Goal: Register for event/course

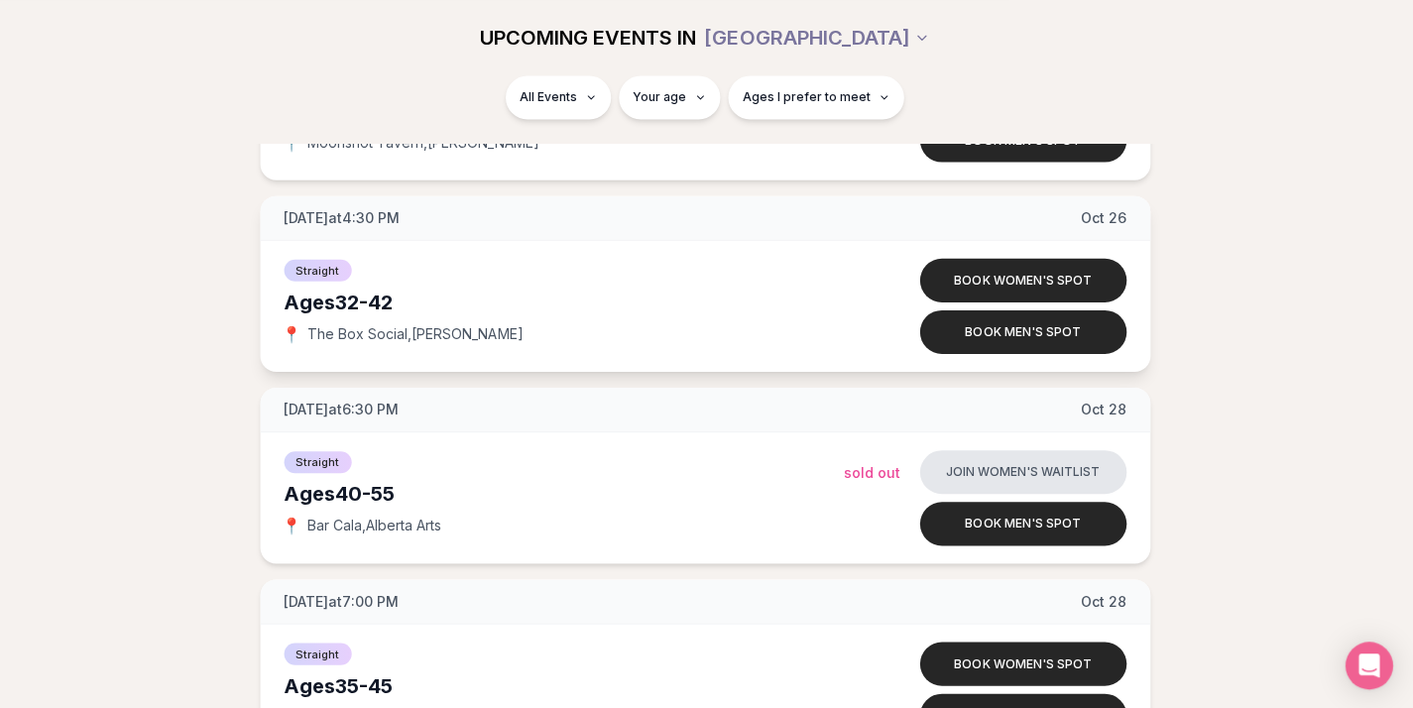
scroll to position [7489, 3]
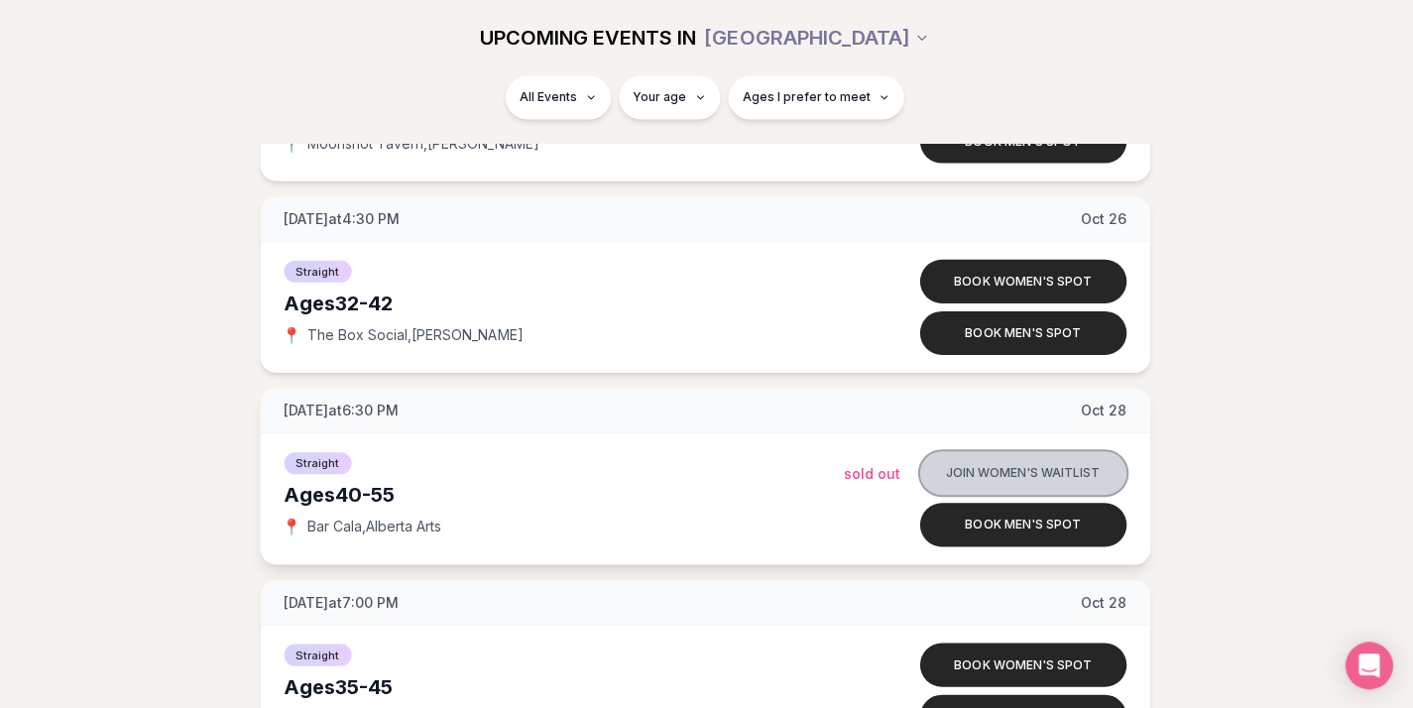
click at [1010, 464] on button "Join women's waitlist" at bounding box center [1024, 472] width 206 height 44
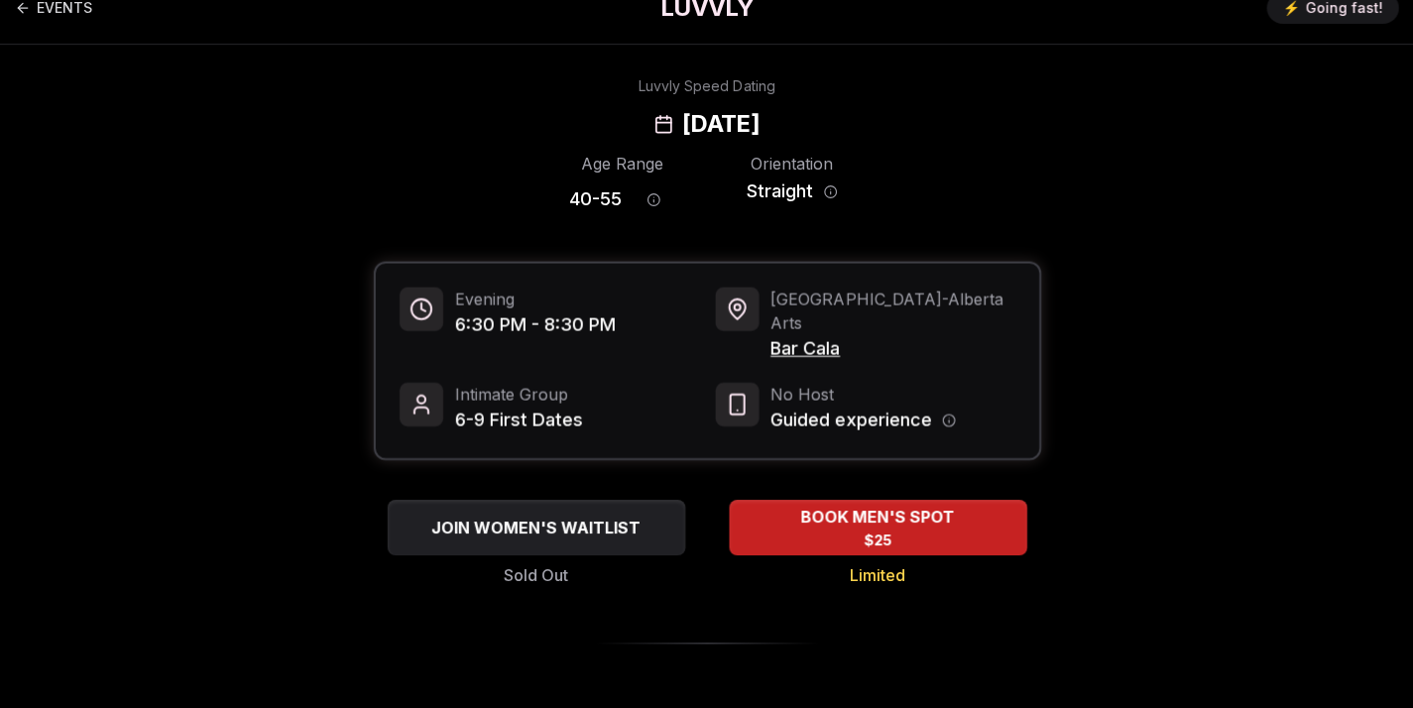
scroll to position [25, 0]
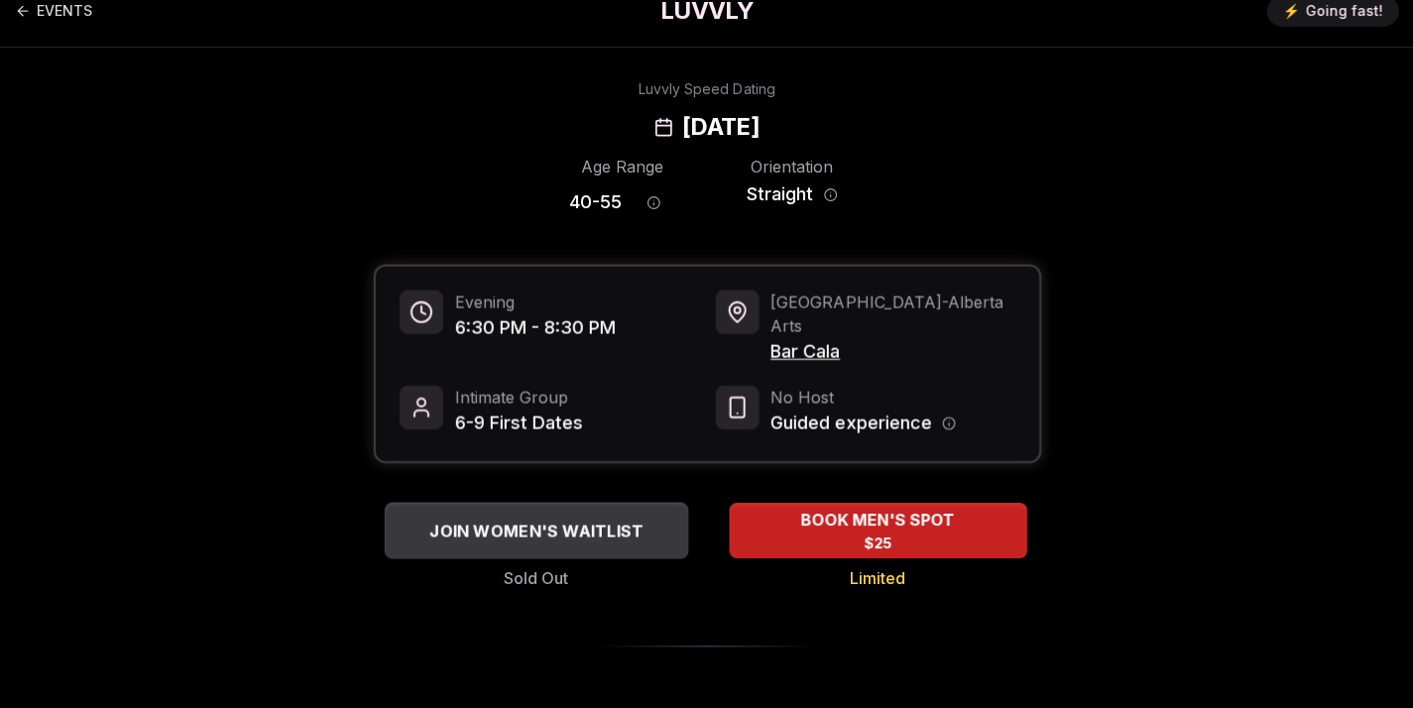
click at [562, 518] on span "JOIN WOMEN'S WAITLIST" at bounding box center [535, 530] width 221 height 24
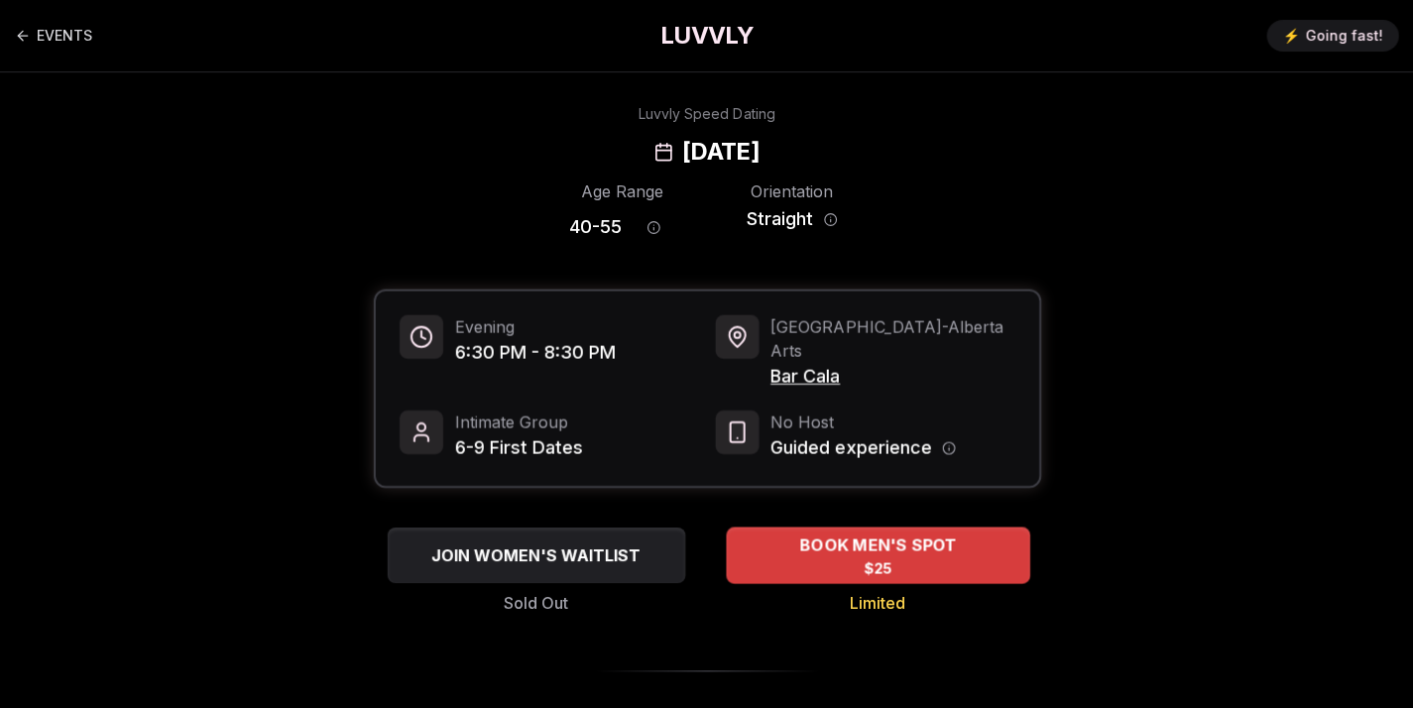
click at [879, 531] on span "BOOK MEN'S SPOT" at bounding box center [876, 543] width 165 height 24
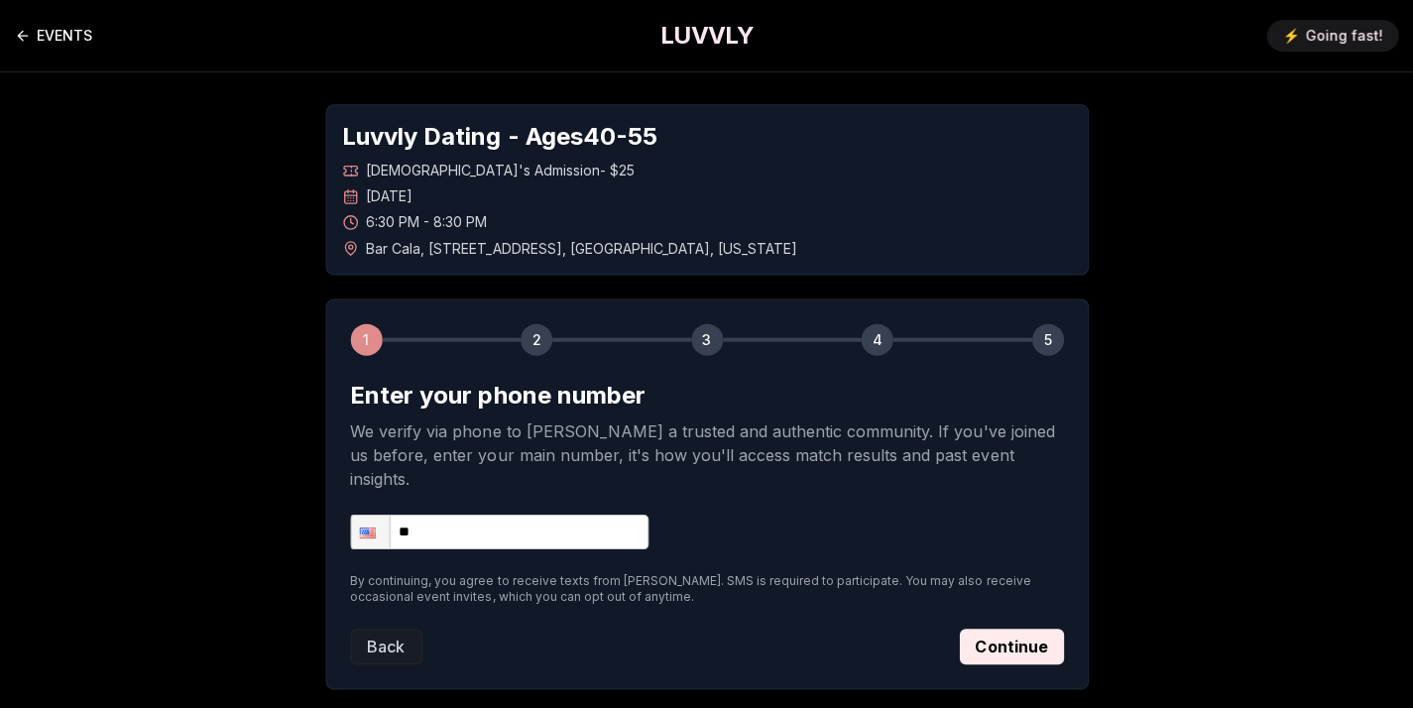
click at [25, 31] on icon "Back to events" at bounding box center [24, 36] width 16 height 16
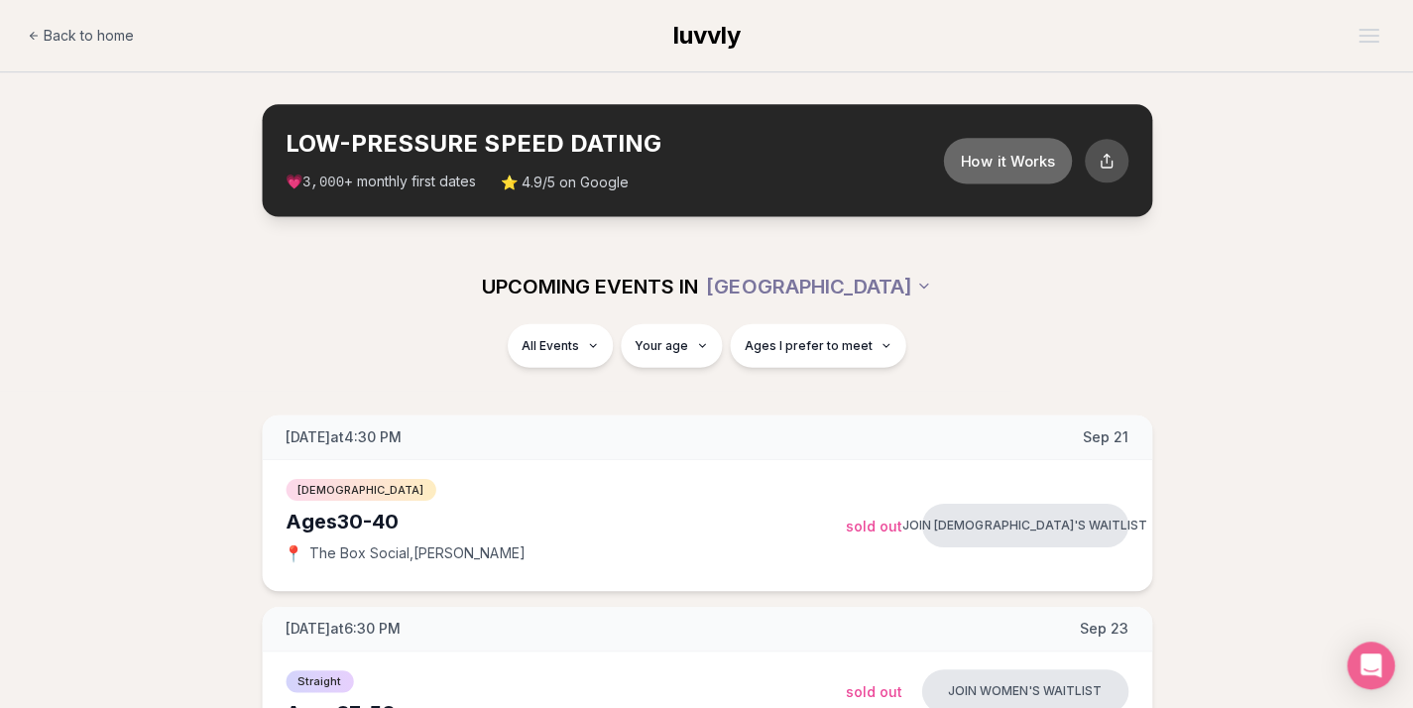
click at [1013, 150] on button "How it Works" at bounding box center [1006, 160] width 128 height 46
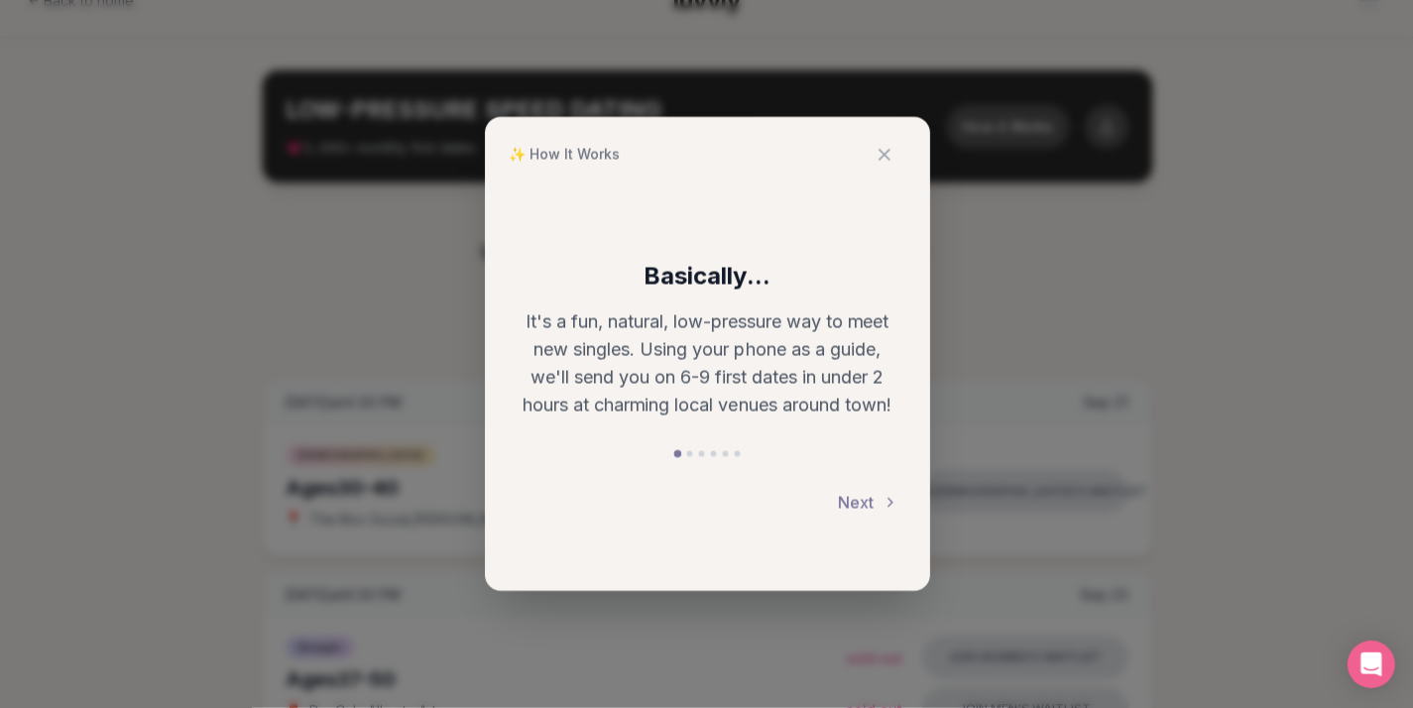
scroll to position [35, 0]
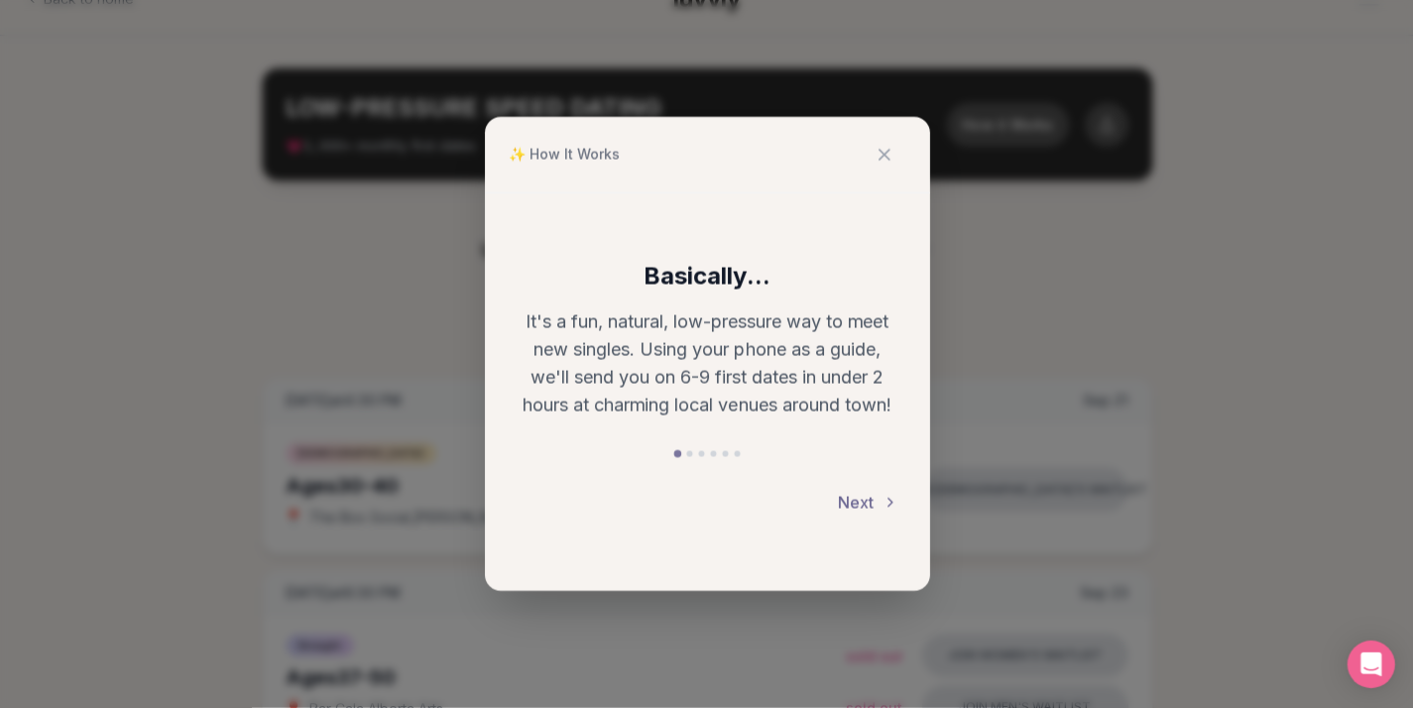
click at [859, 498] on button "Next" at bounding box center [867, 503] width 59 height 44
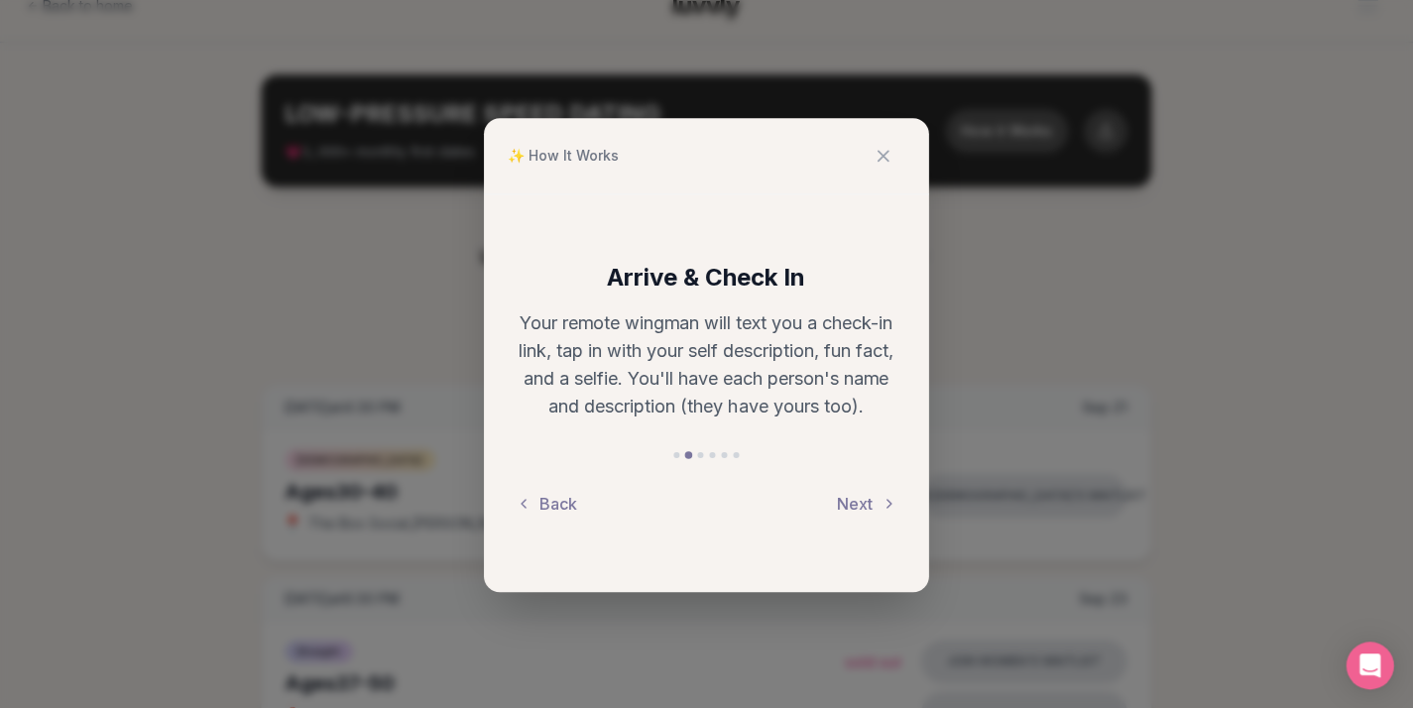
scroll to position [23, 0]
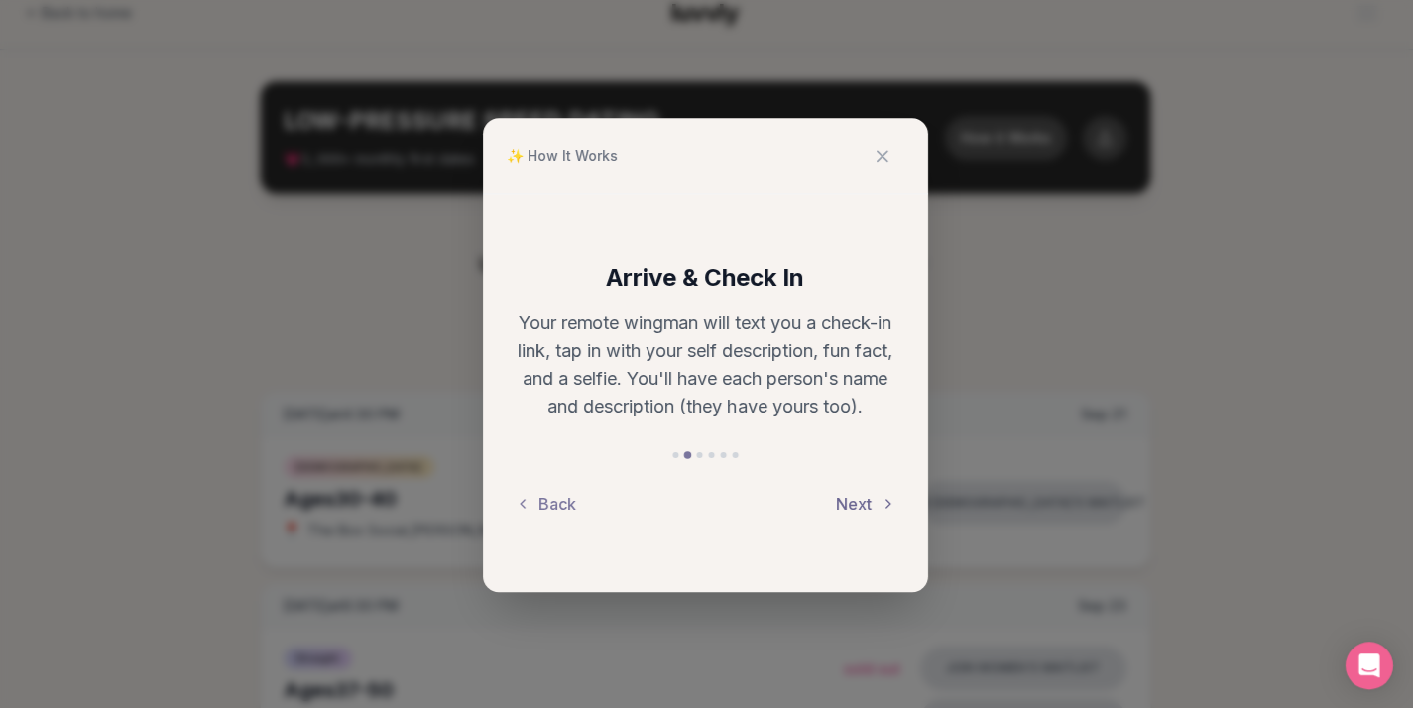
click at [855, 498] on button "Next" at bounding box center [867, 503] width 59 height 44
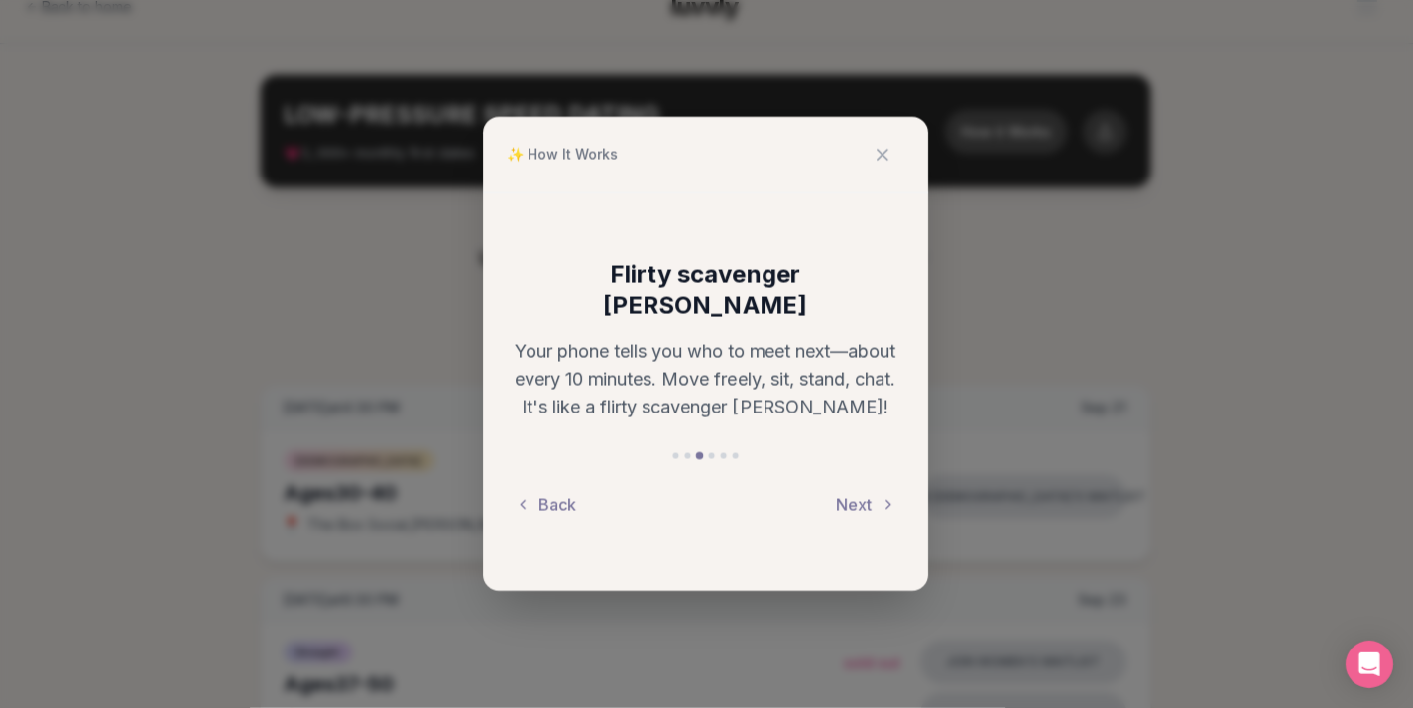
scroll to position [29, 0]
click at [849, 488] on button "Next" at bounding box center [867, 505] width 59 height 44
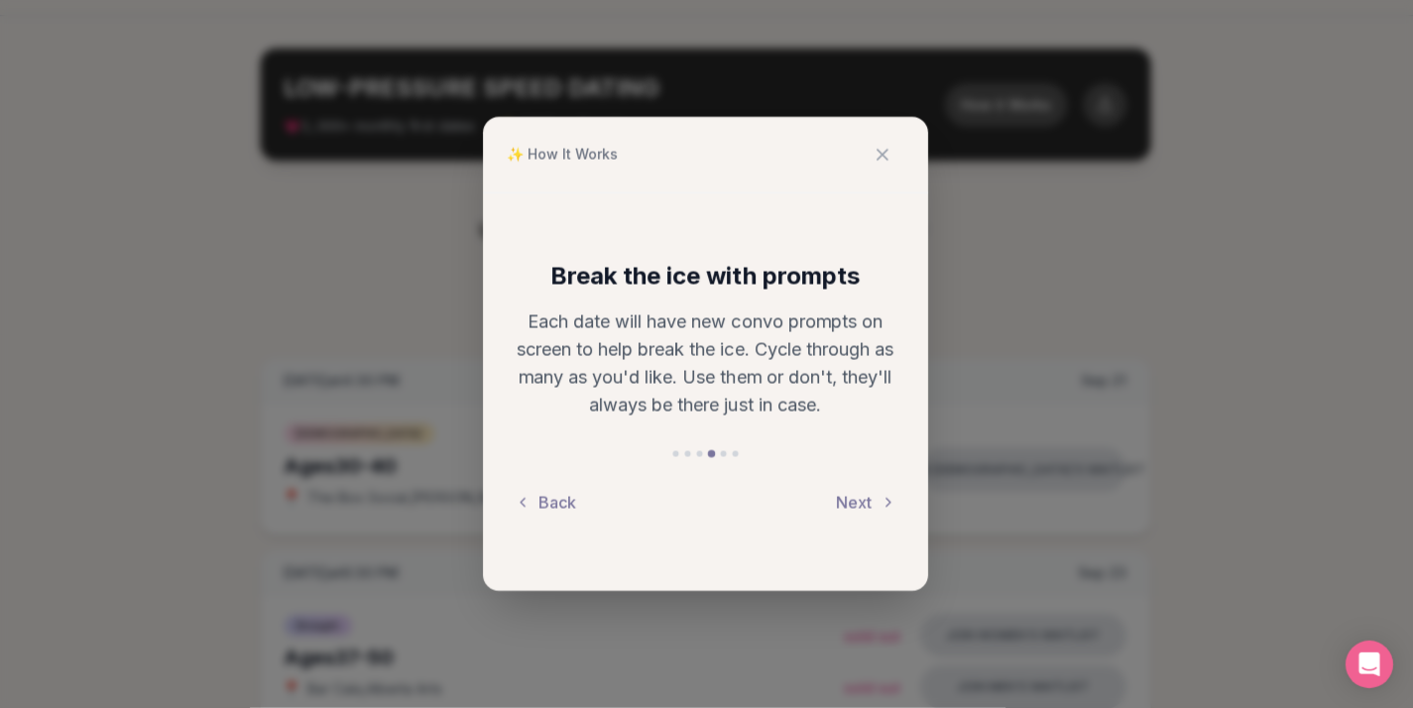
scroll to position [59, 0]
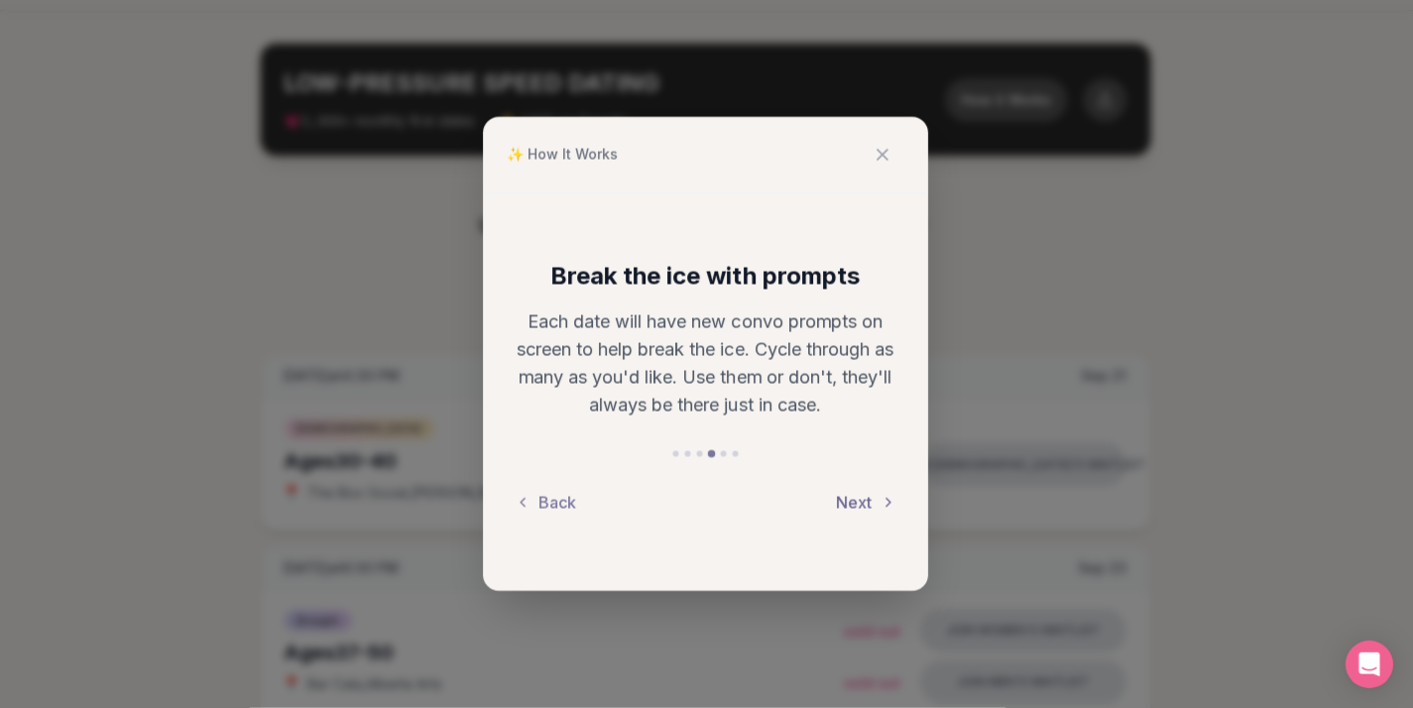
click at [856, 496] on button "Next" at bounding box center [867, 503] width 59 height 44
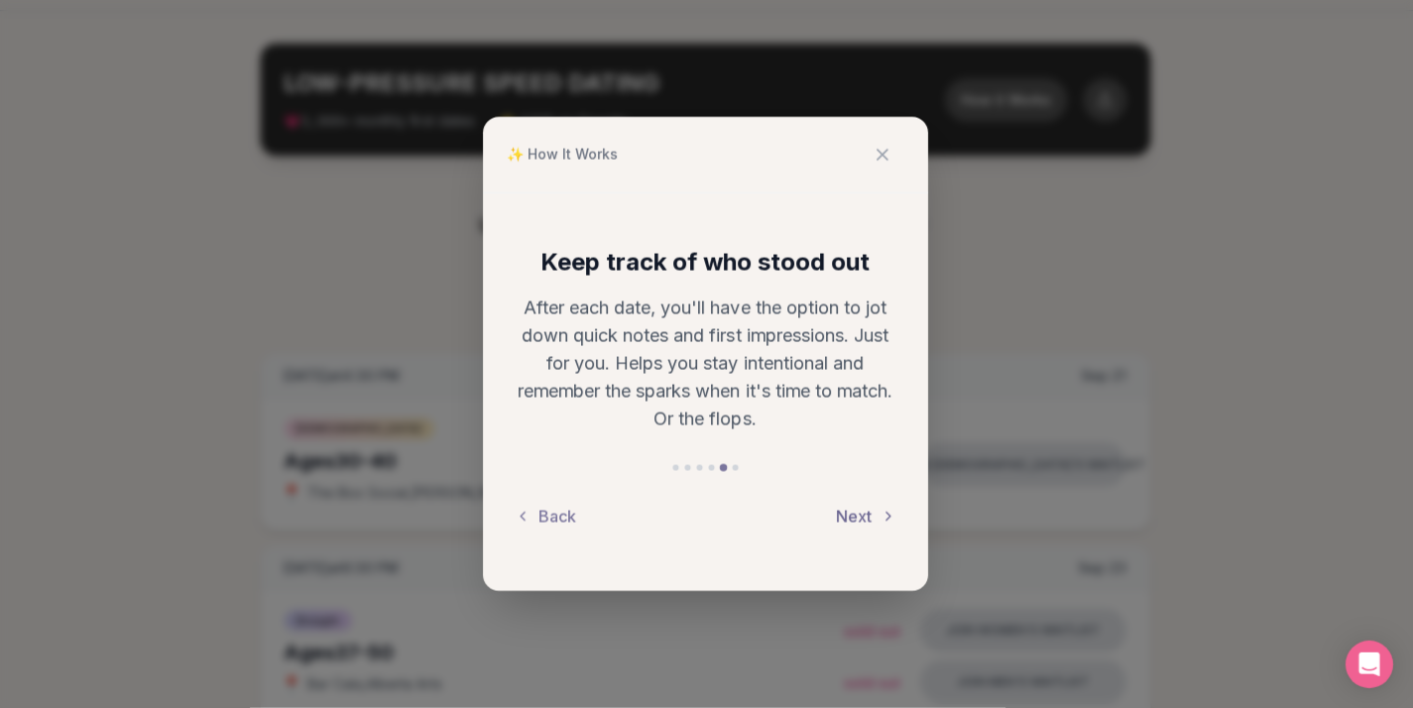
click at [863, 508] on button "Next" at bounding box center [867, 517] width 59 height 44
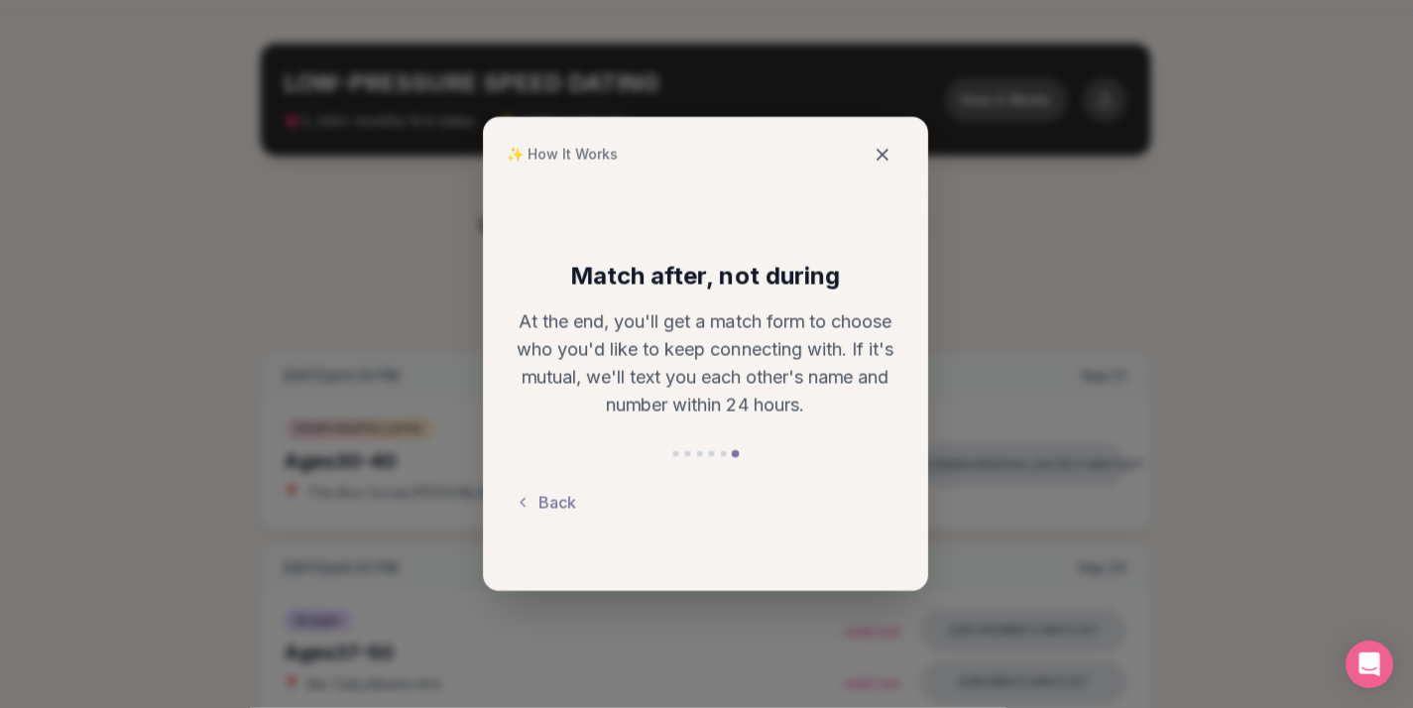
click at [879, 159] on icon at bounding box center [883, 156] width 20 height 20
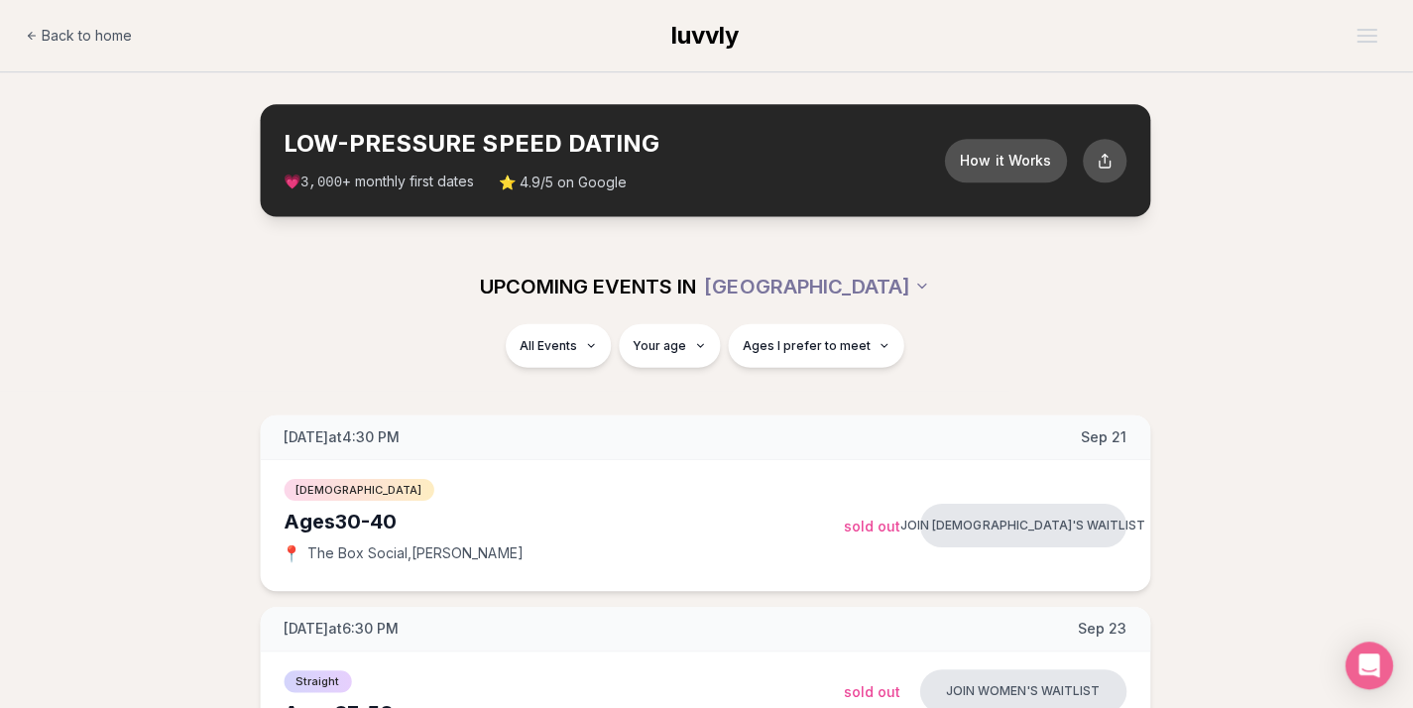
scroll to position [0, 1]
click at [811, 341] on span "Ages I prefer to meet" at bounding box center [808, 345] width 128 height 16
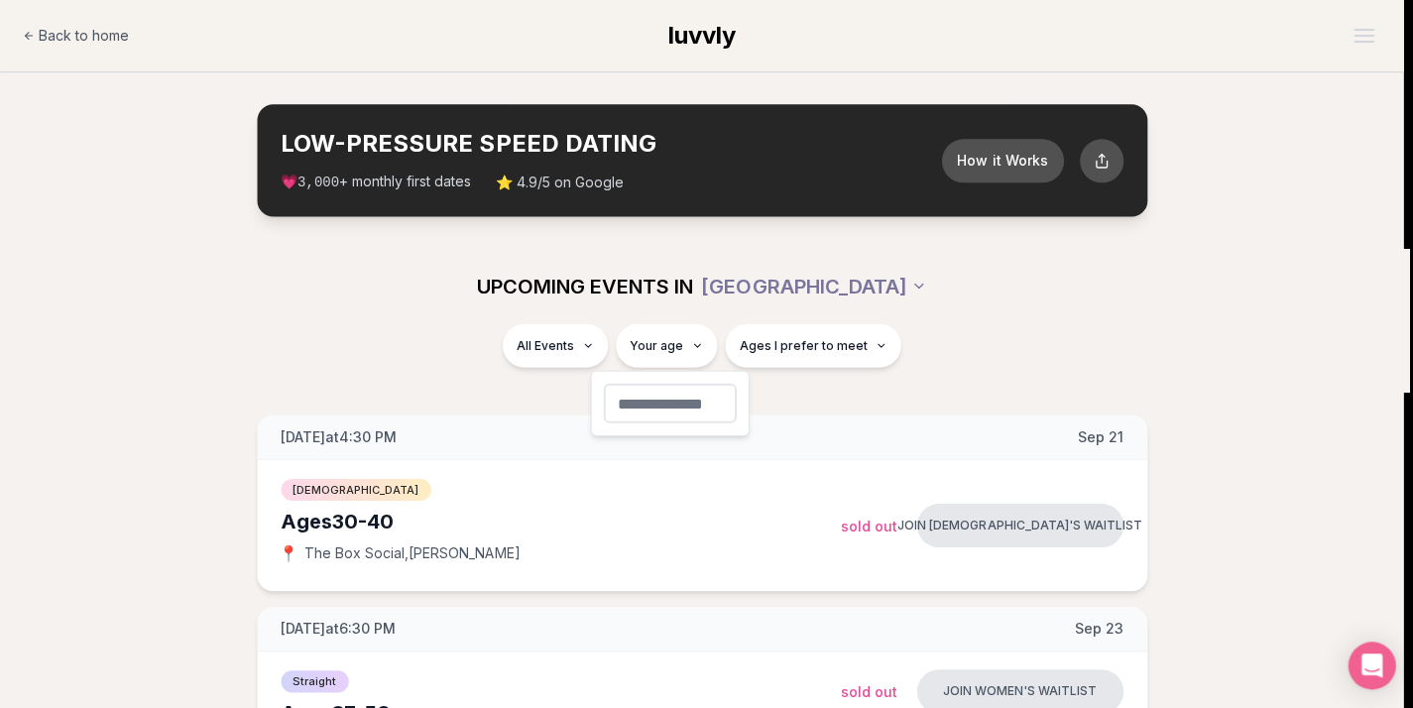
type input "**"
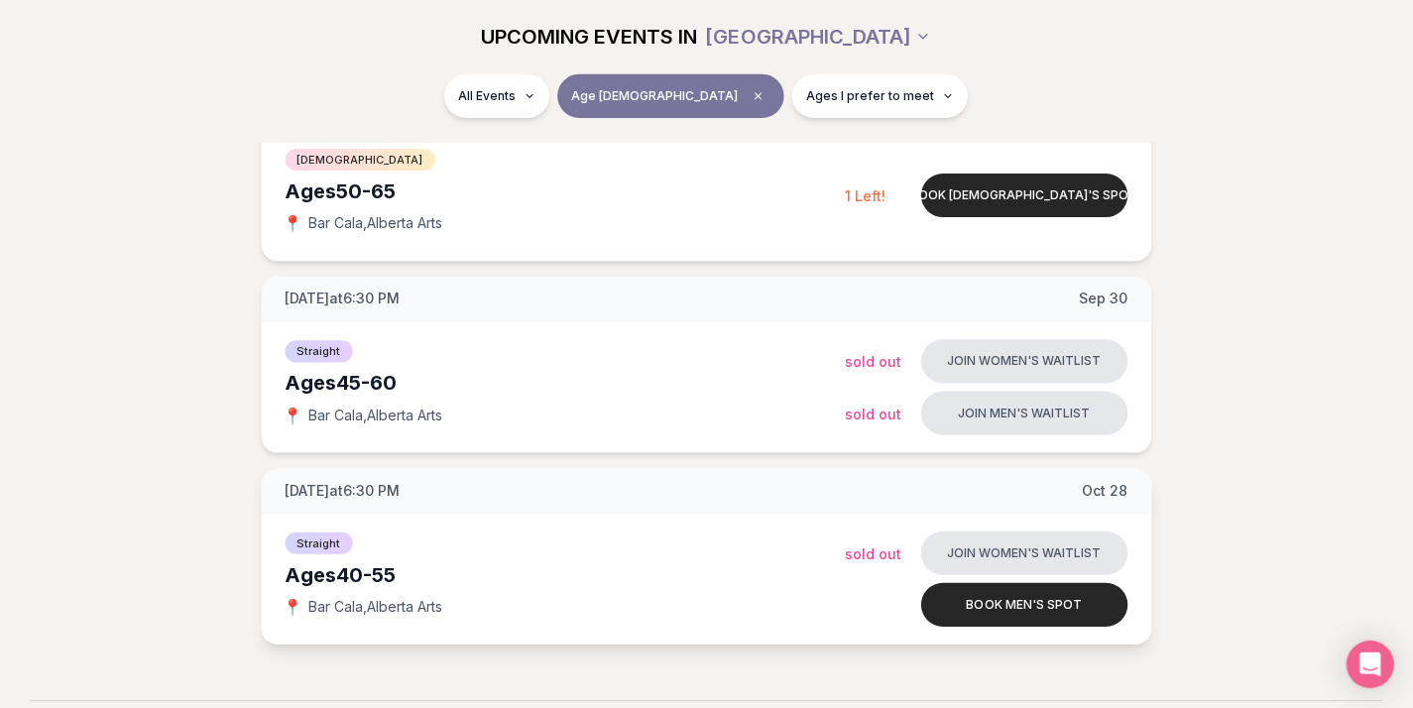
scroll to position [335, 0]
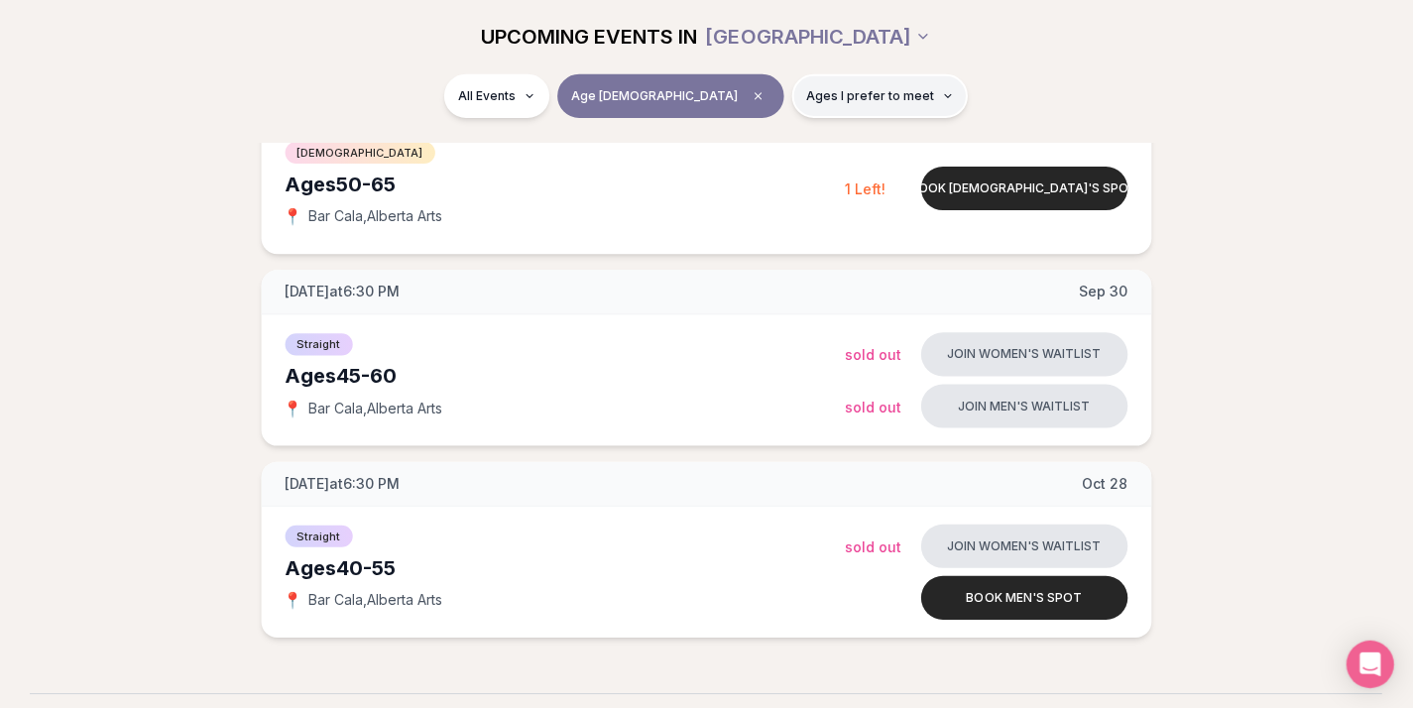
click at [838, 97] on span "Ages I prefer to meet" at bounding box center [870, 97] width 128 height 16
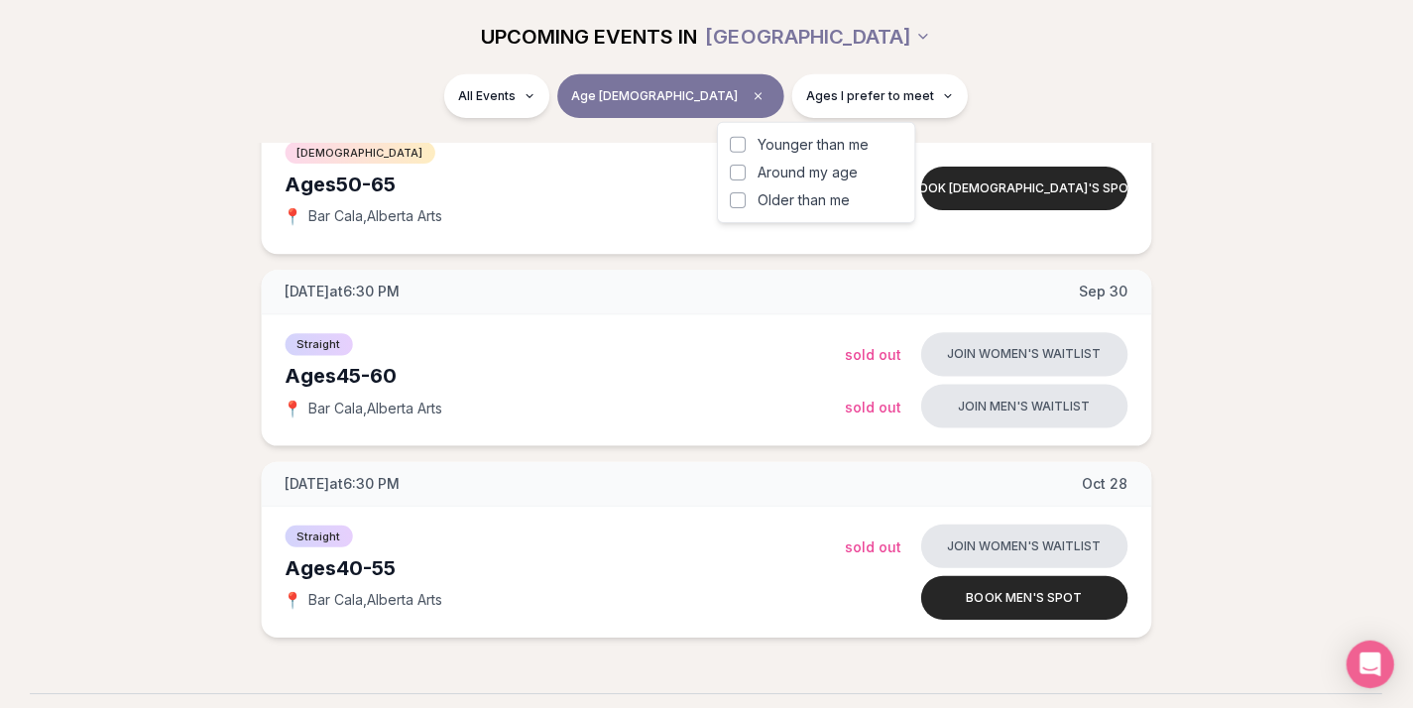
click at [735, 169] on button "Around my age" at bounding box center [739, 174] width 16 height 16
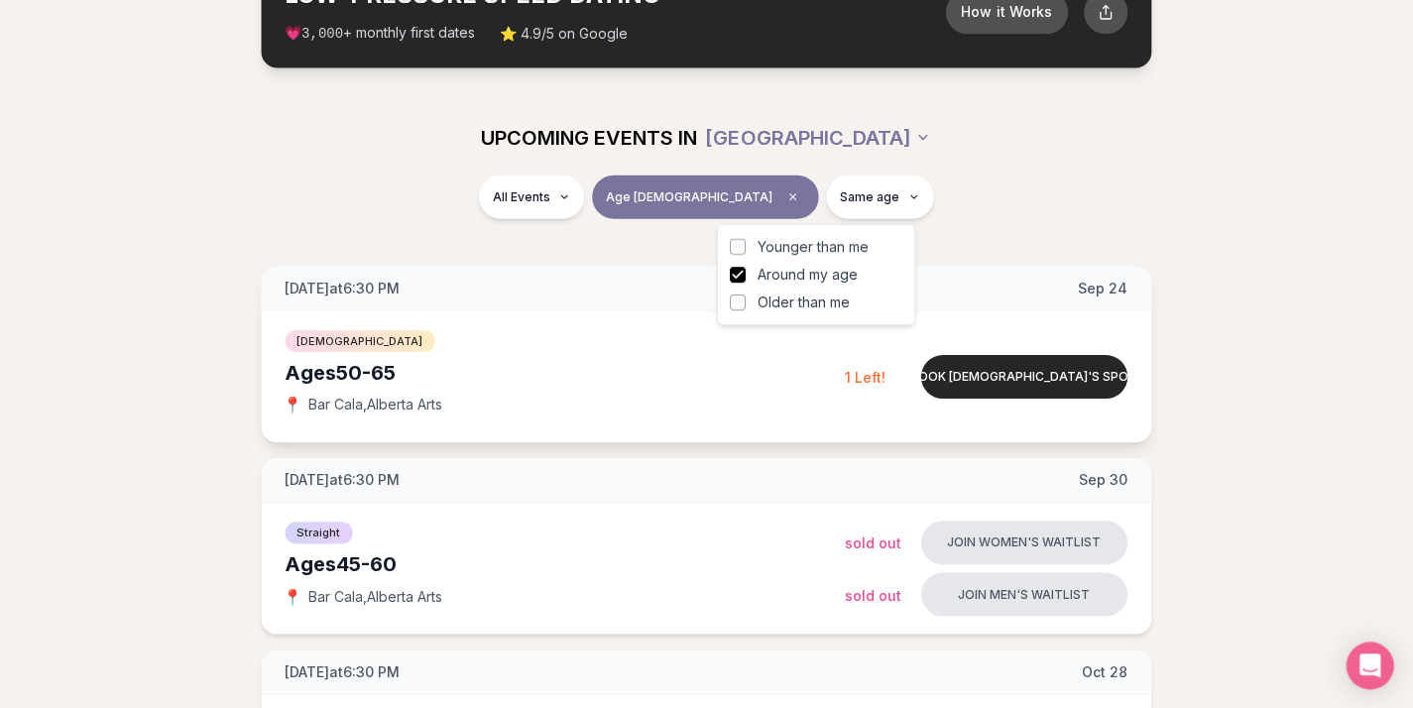
scroll to position [146, 0]
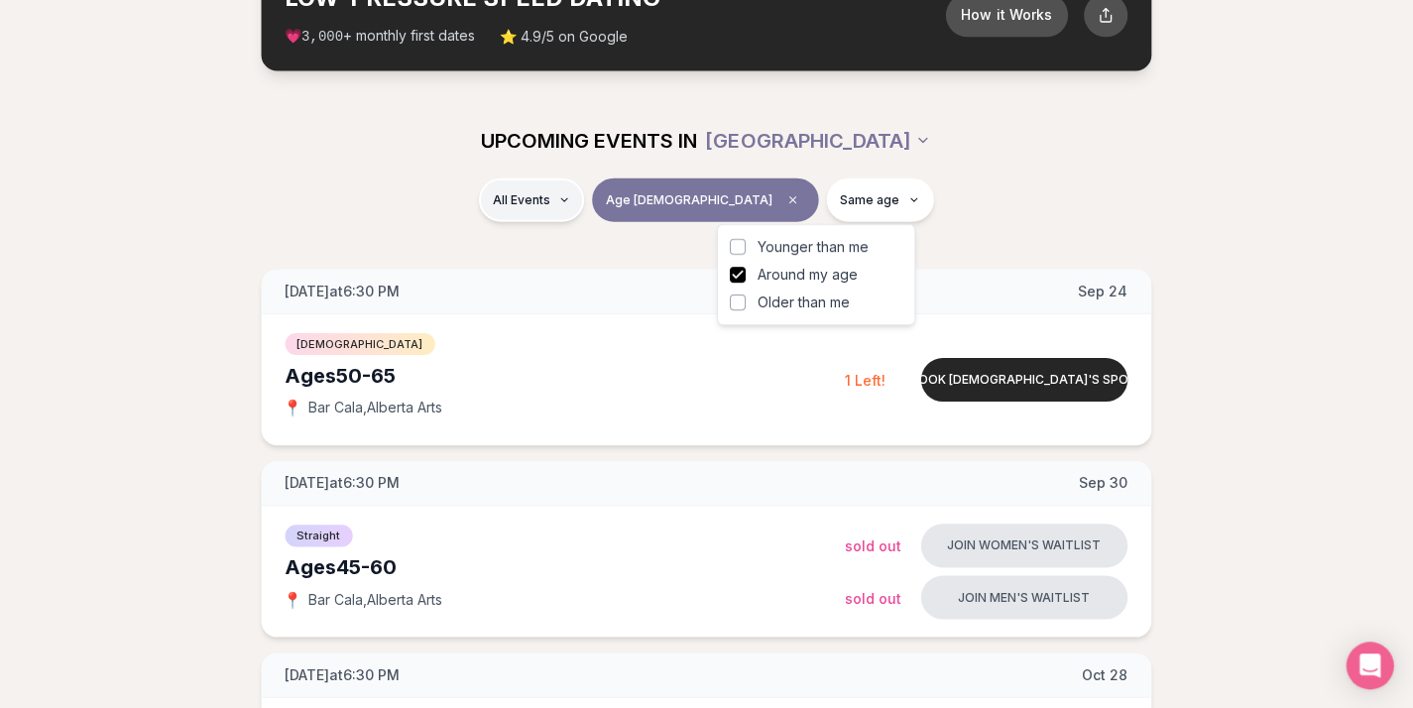
click at [618, 194] on html "Back to home luvvly LOW-PRESSURE SPEED DATING How it Works 💗 3,000 + monthly fi…" at bounding box center [706, 616] width 1413 height 1524
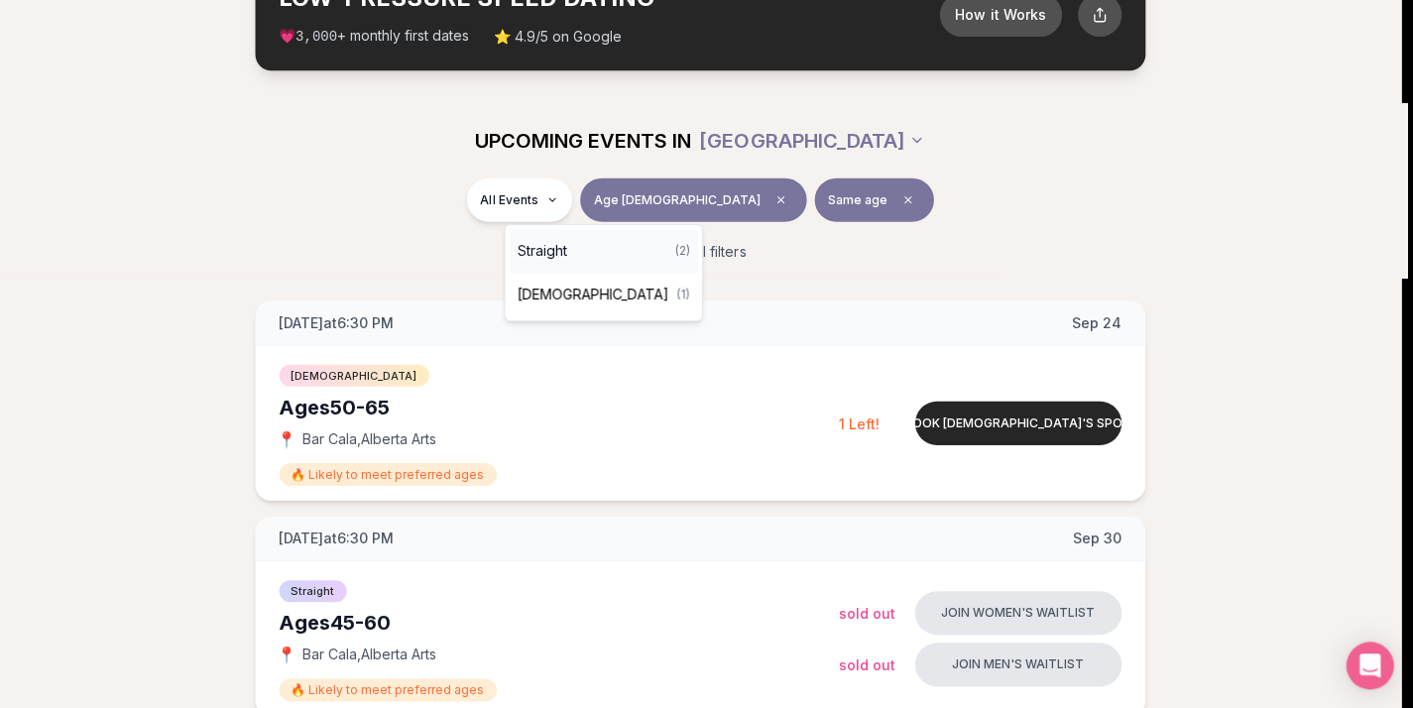
click at [576, 250] on div "Straight ( 2 )" at bounding box center [605, 251] width 188 height 44
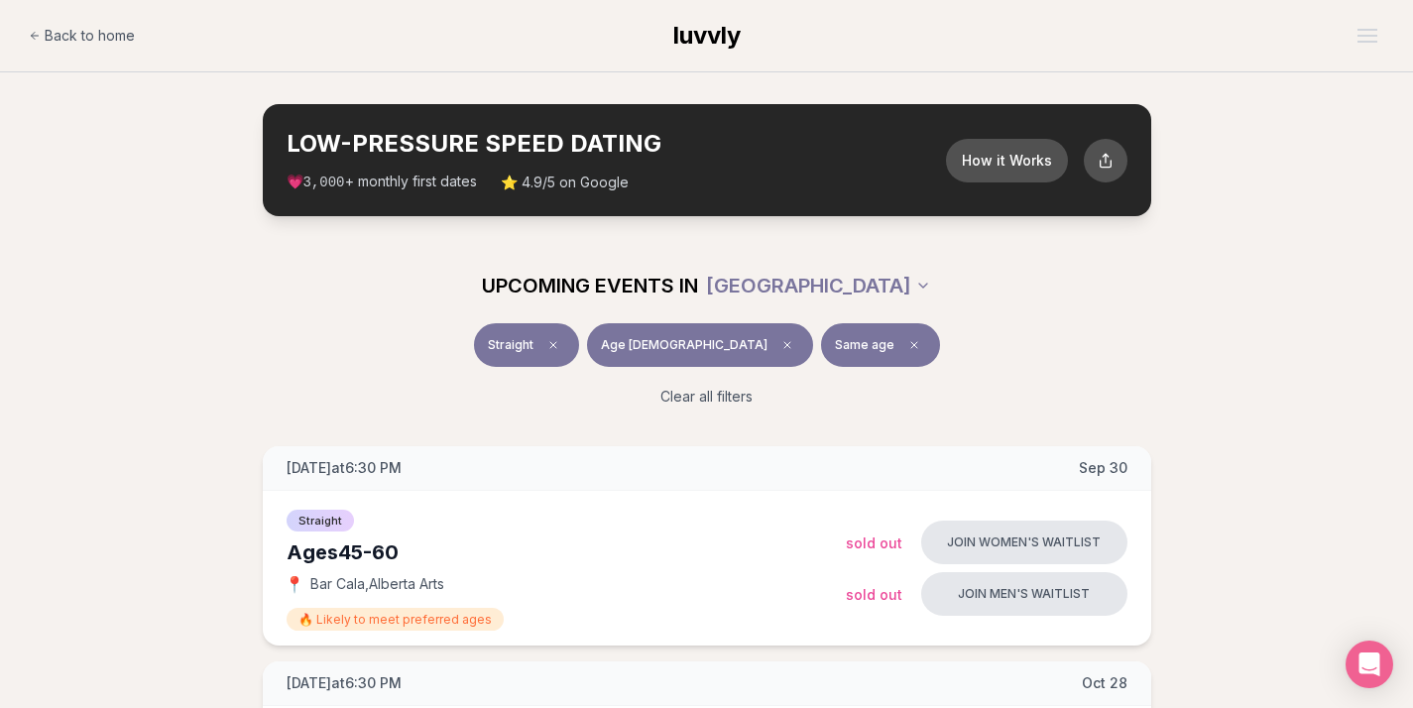
scroll to position [0, 1]
